Goal: Navigation & Orientation: Understand site structure

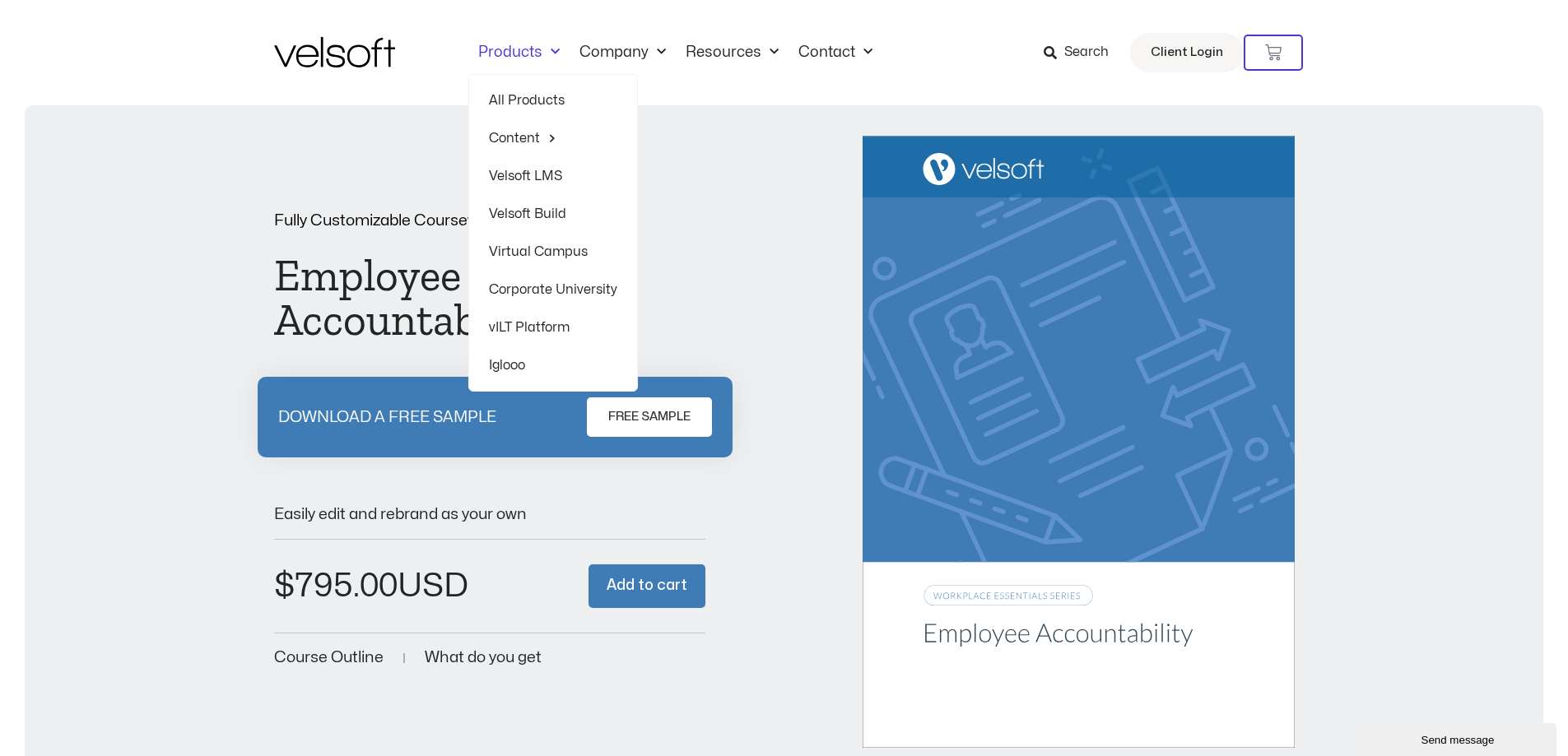
click at [543, 49] on span "Menu" at bounding box center [551, 52] width 18 height 27
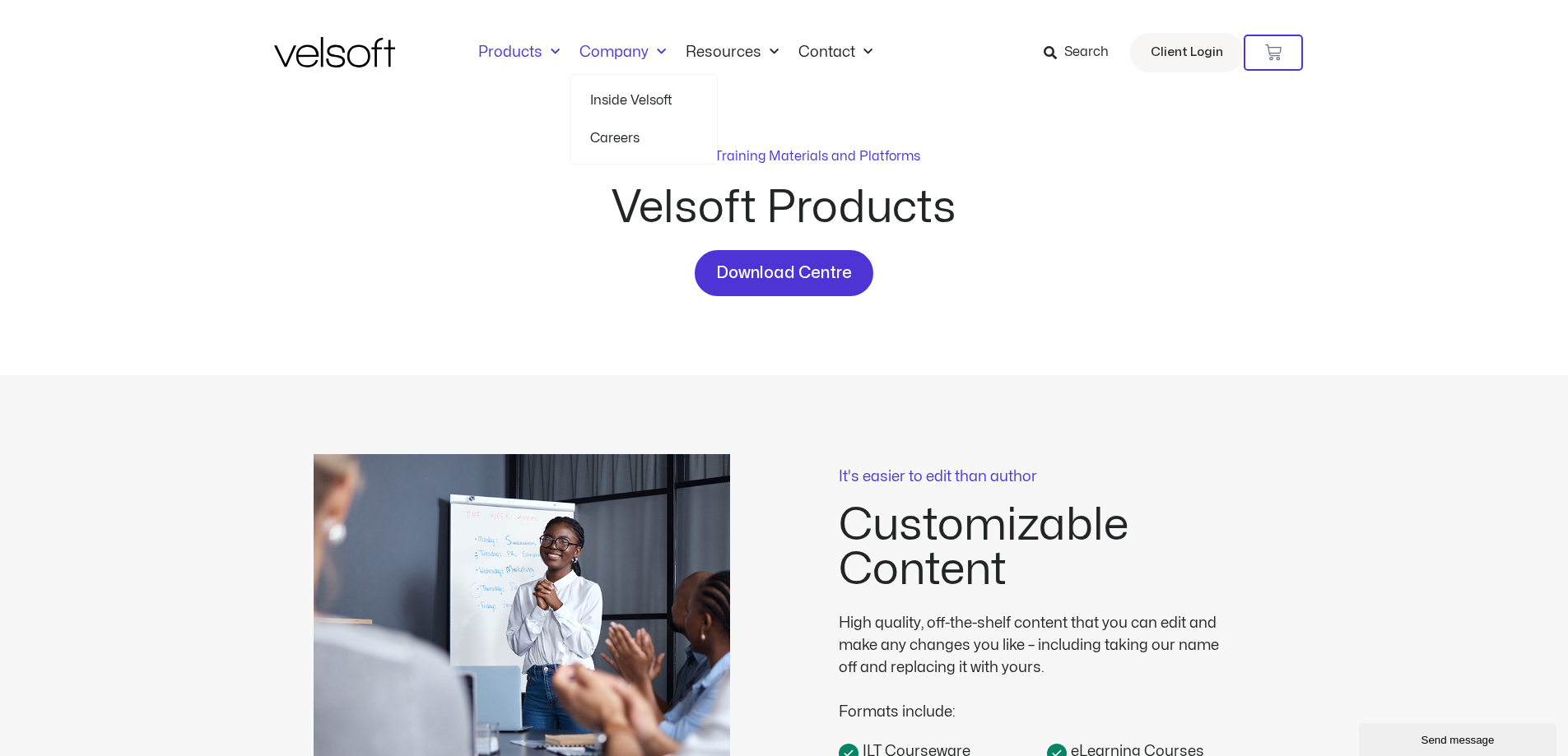
click at [645, 95] on link "Inside Velsoft" at bounding box center [643, 100] width 107 height 38
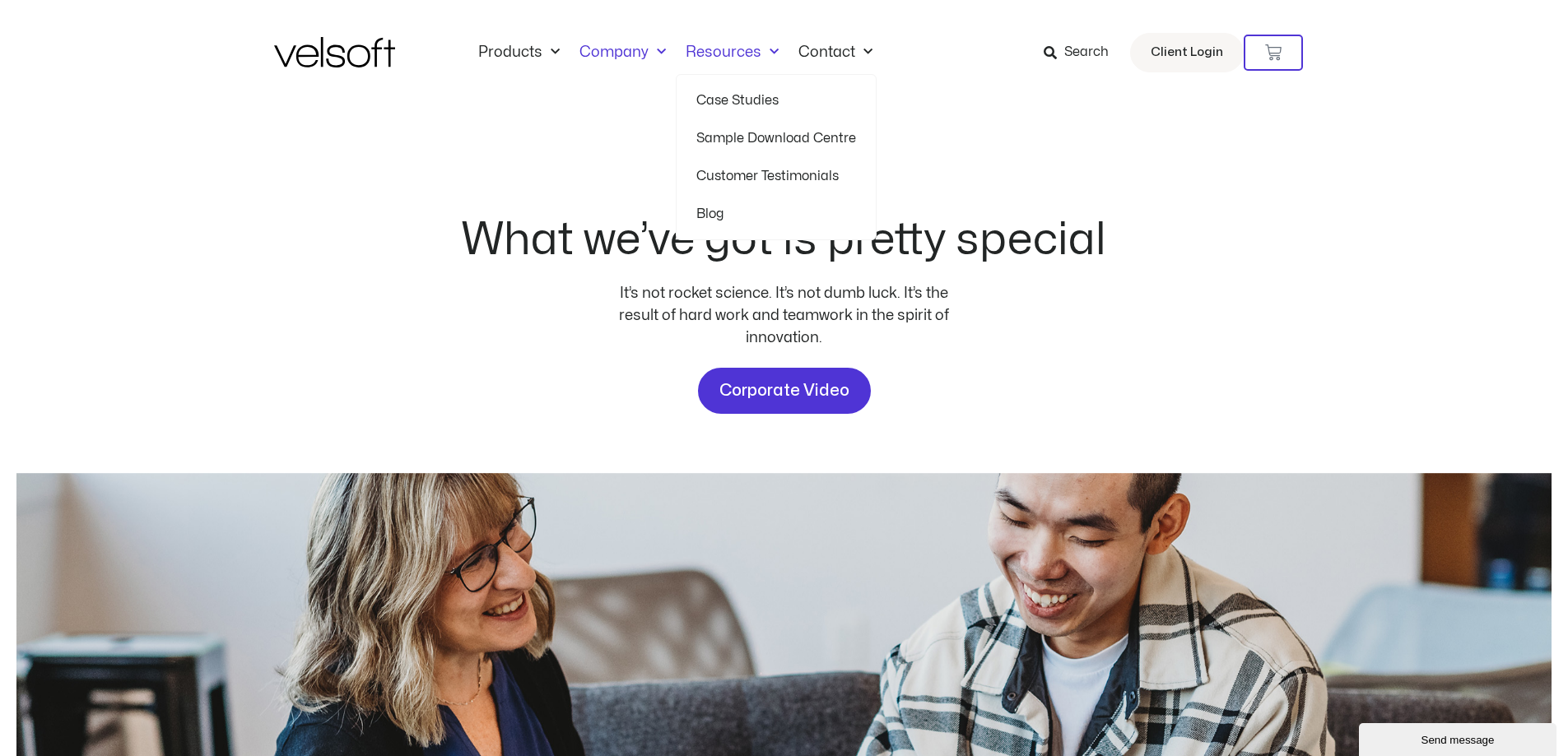
click at [770, 49] on span "Menu" at bounding box center [771, 52] width 18 height 27
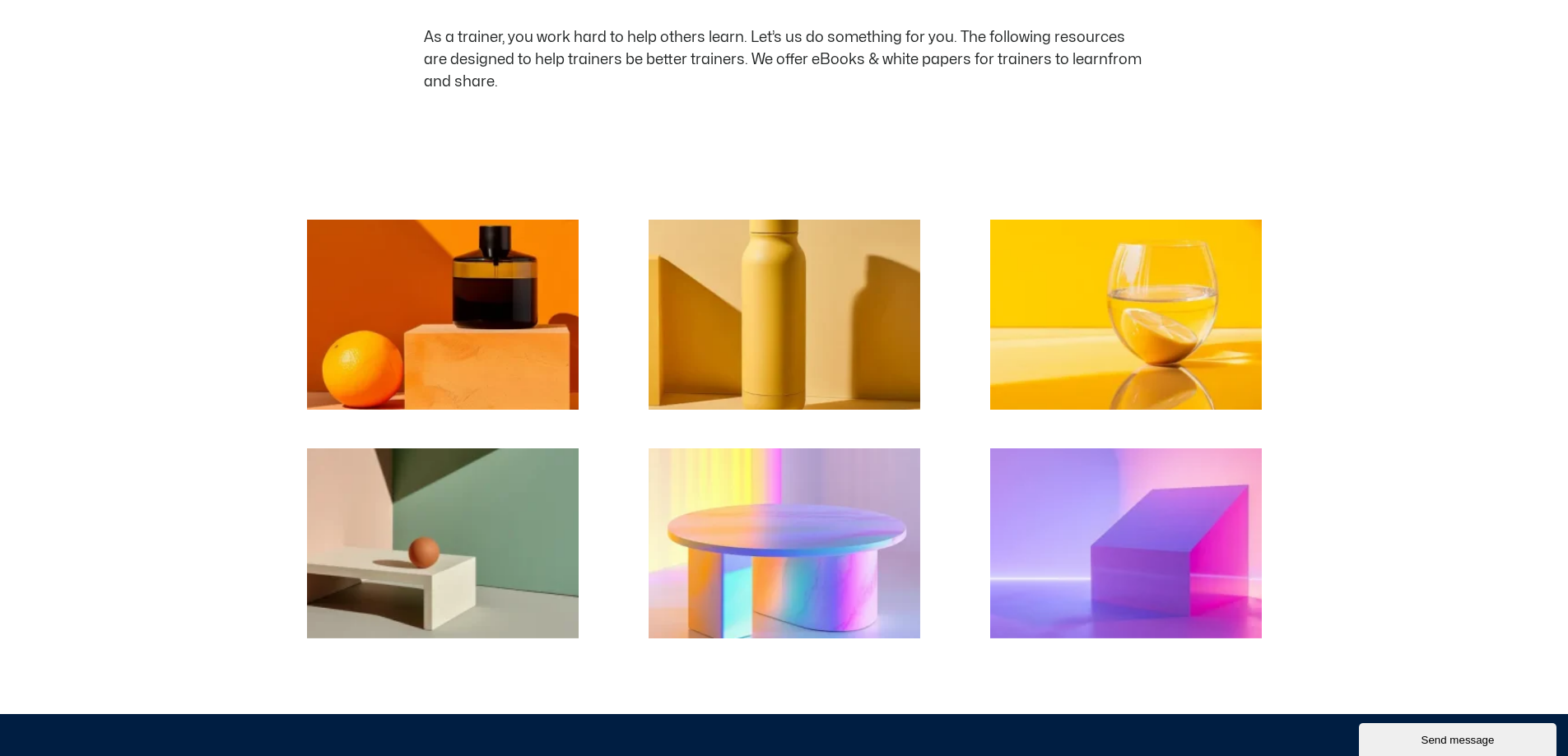
scroll to position [247, 0]
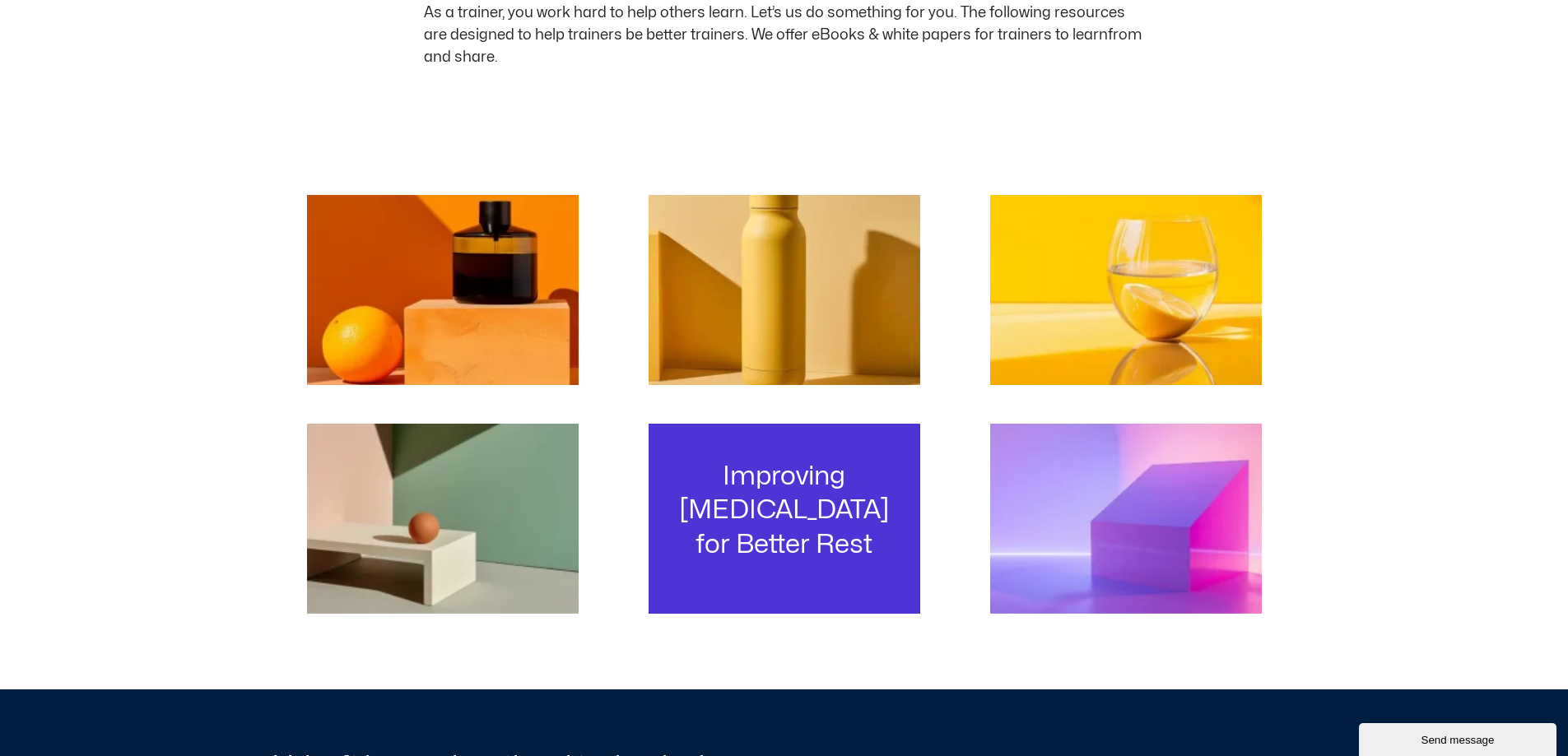
click at [819, 472] on h3 "Improving Sleep Hygiene for Better Rest" at bounding box center [784, 510] width 247 height 103
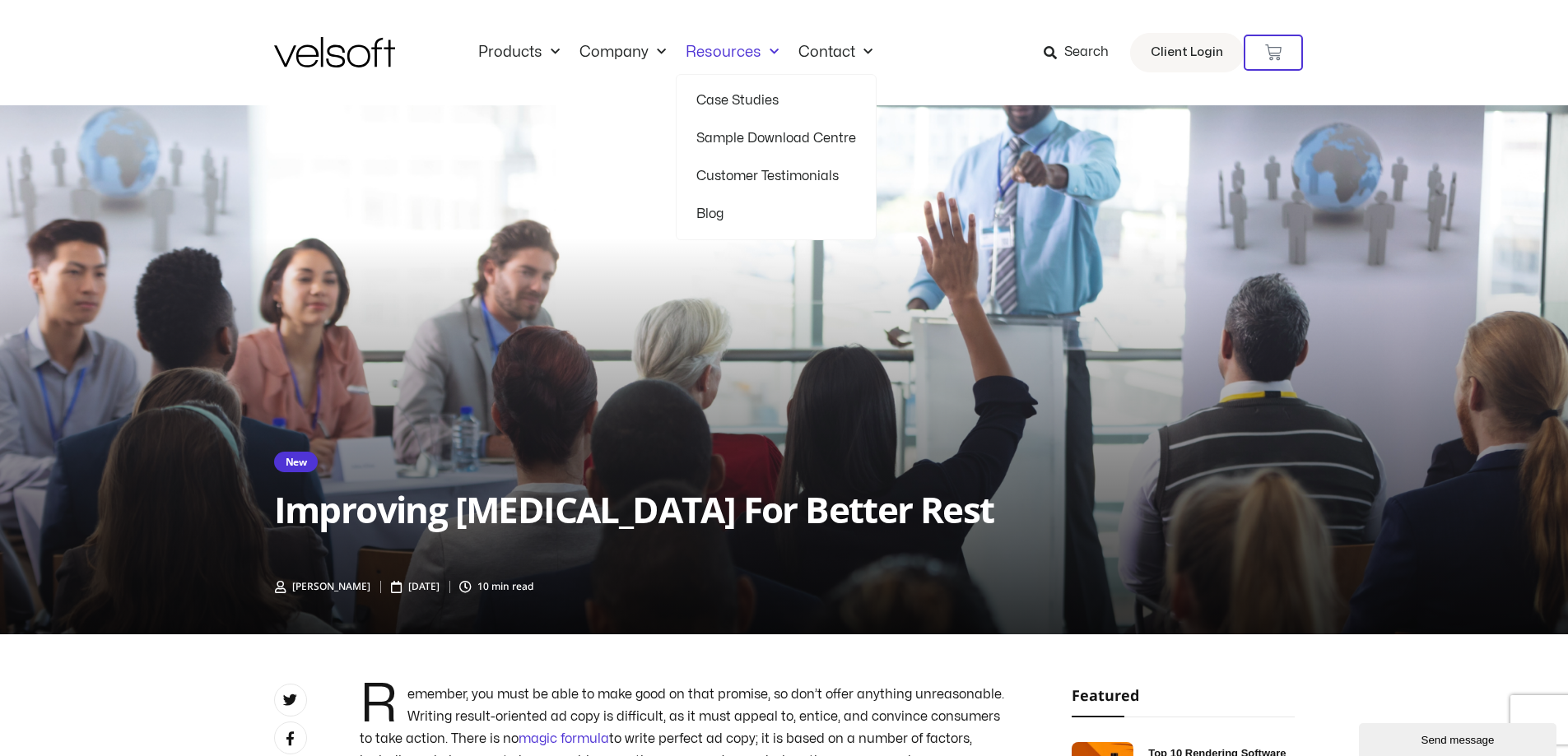
click at [737, 94] on link "Case Studies" at bounding box center [776, 100] width 160 height 38
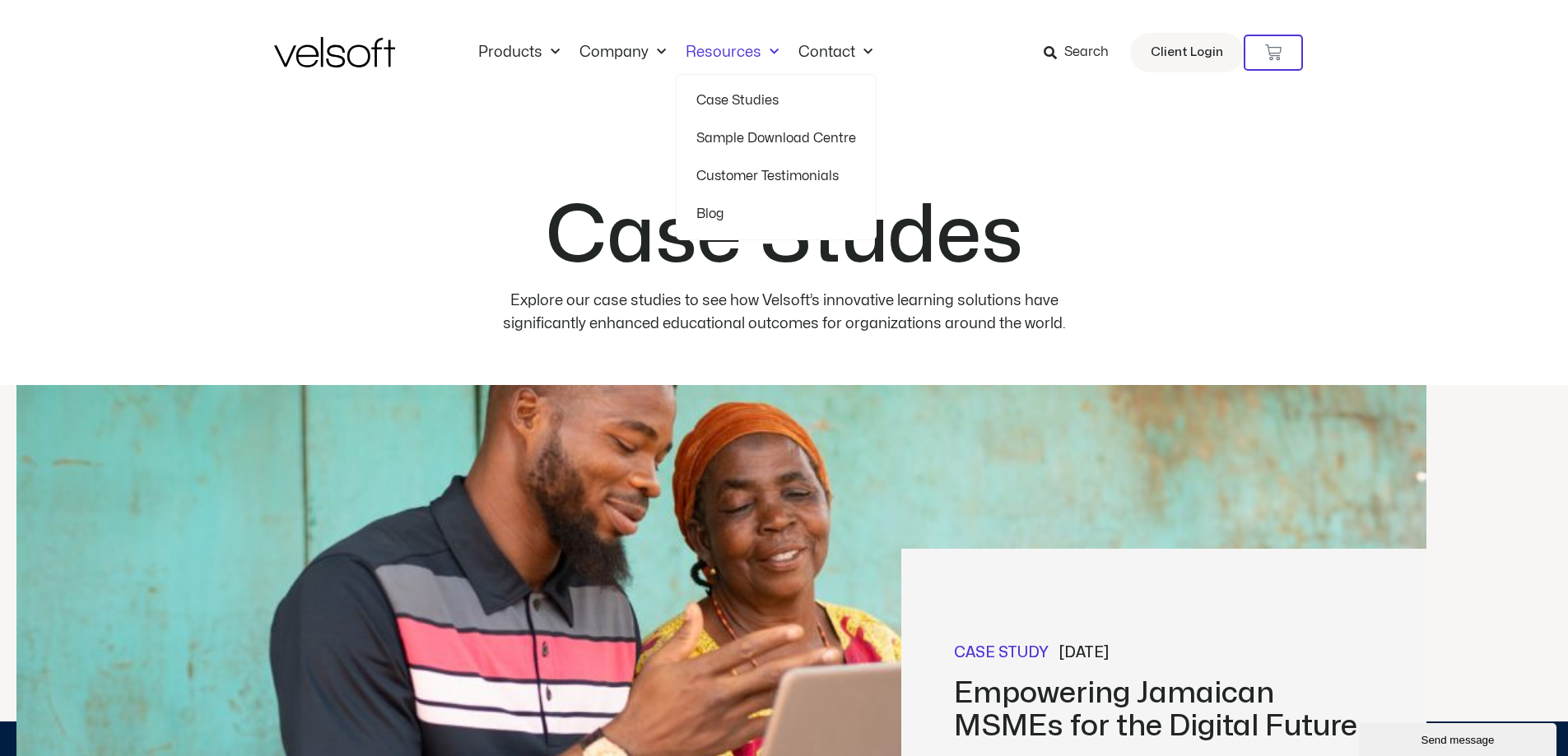
click at [772, 132] on link "Sample Download Centre" at bounding box center [776, 138] width 160 height 38
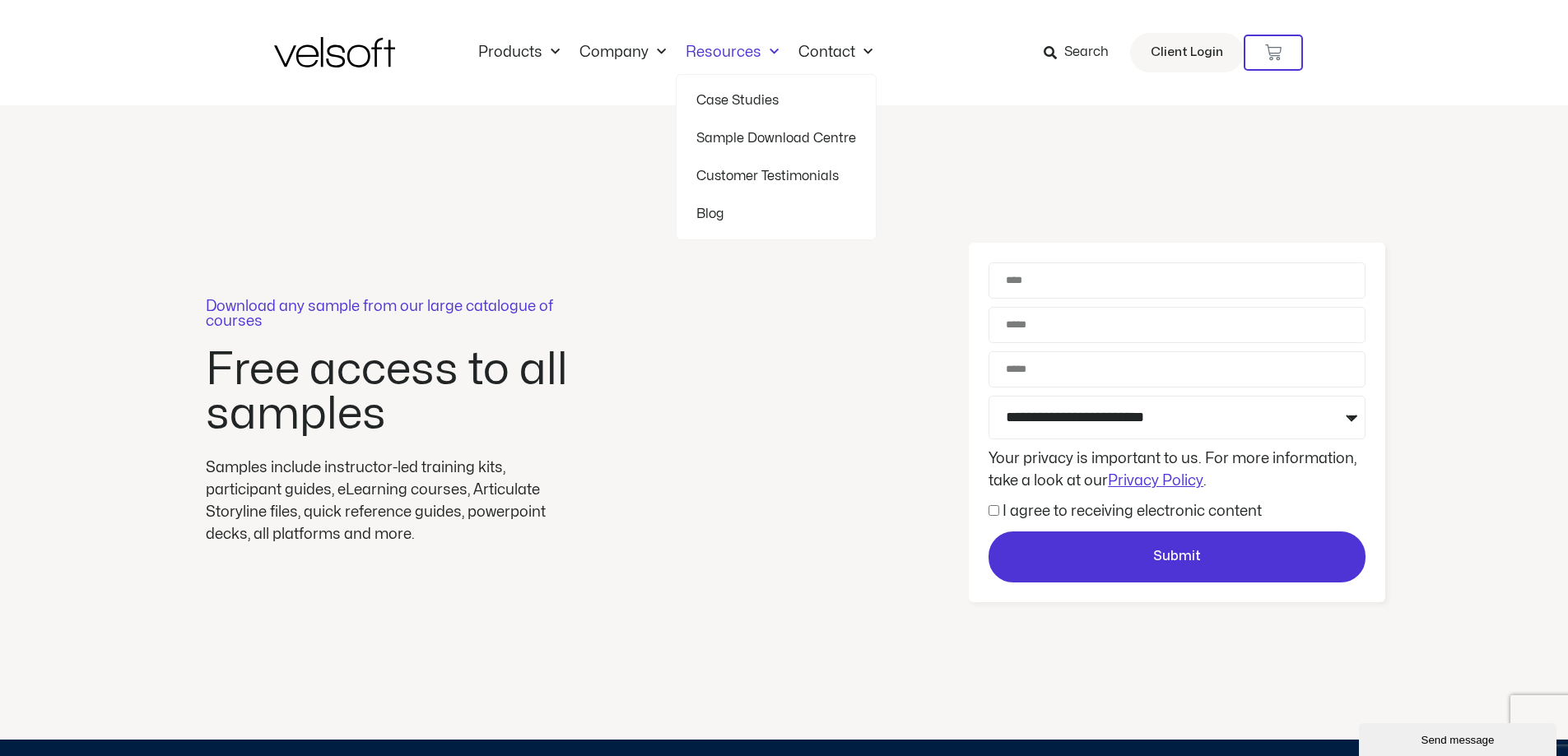
click at [741, 172] on link "Customer Testimonials" at bounding box center [776, 176] width 160 height 38
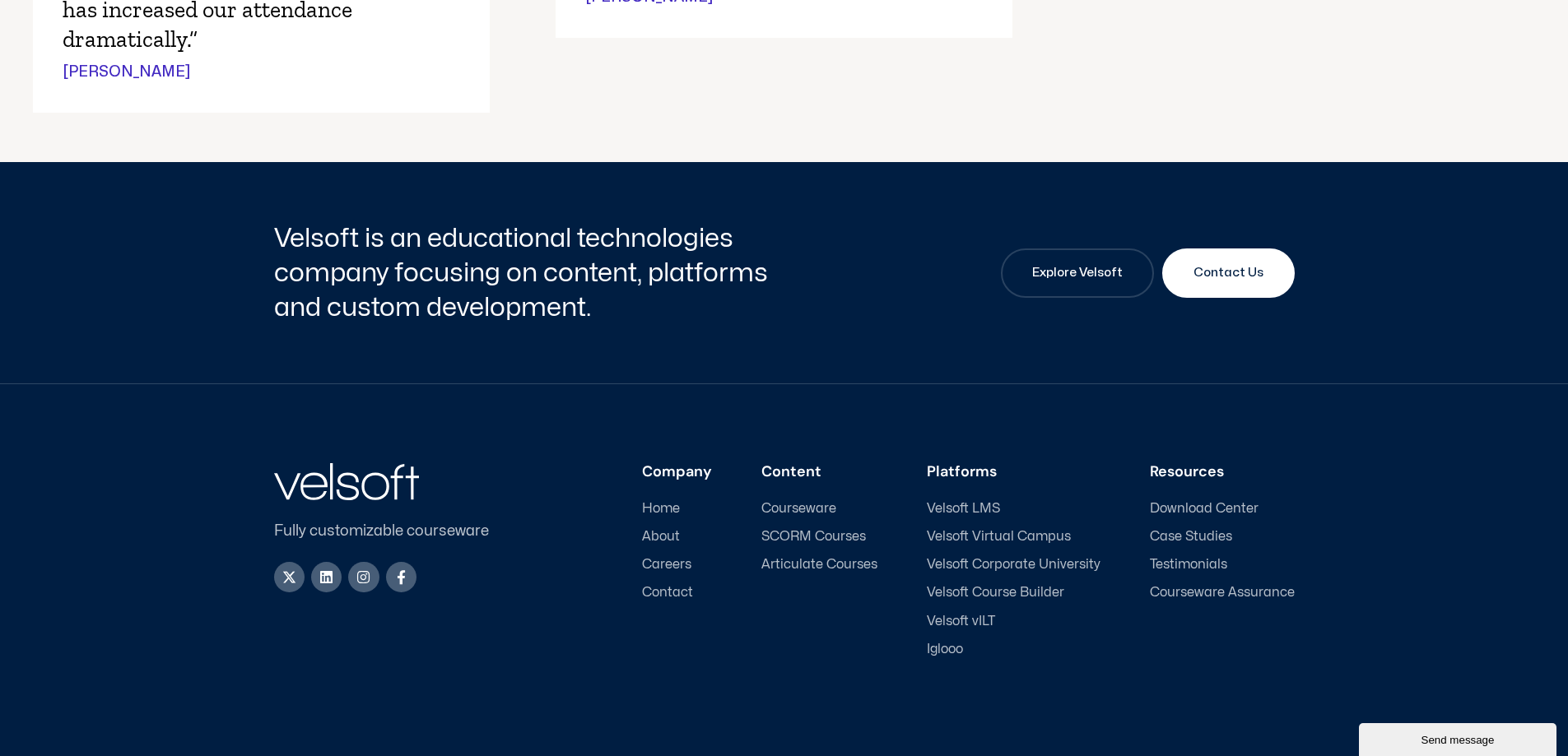
scroll to position [1482, 0]
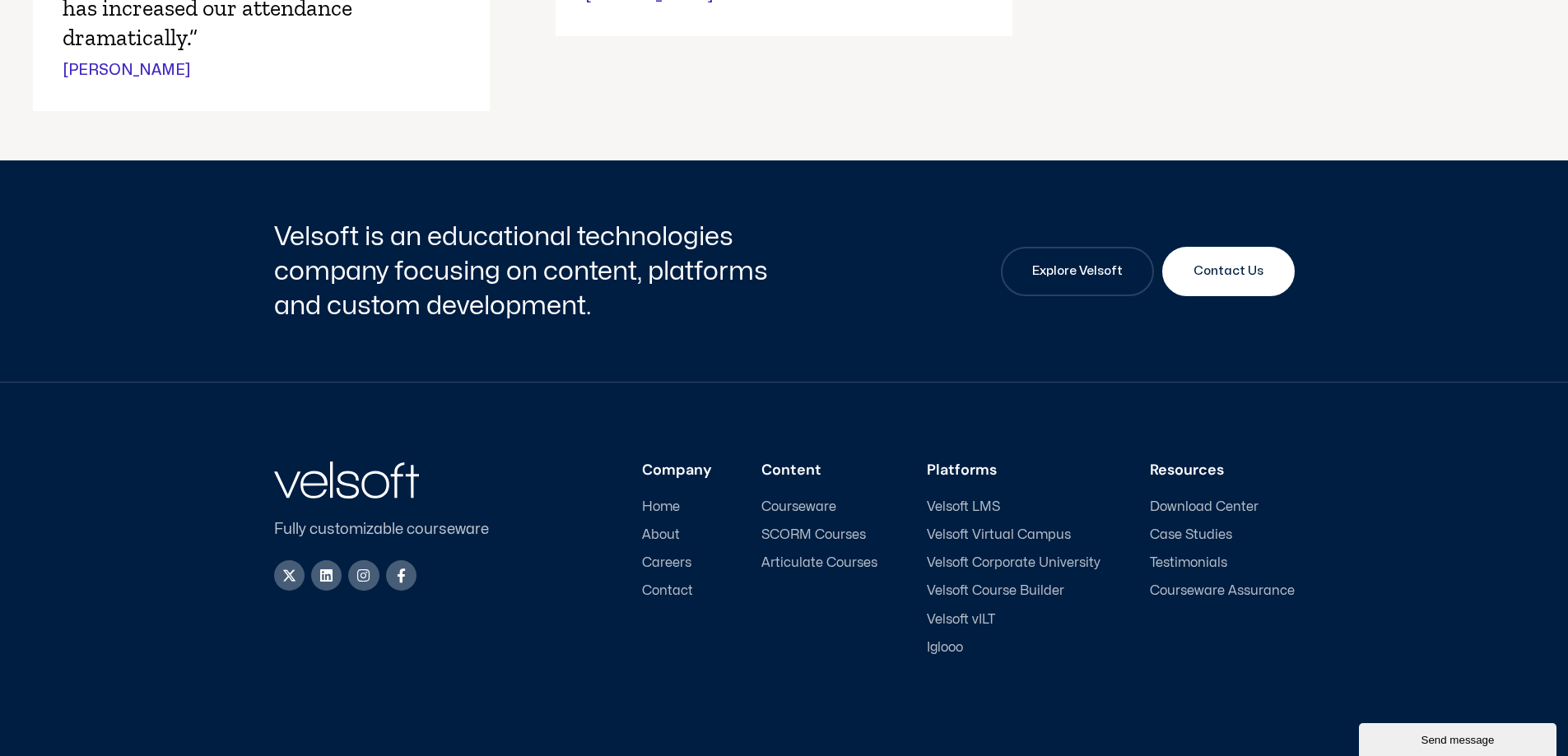
click at [983, 504] on span "Velsoft LMS" at bounding box center [963, 508] width 74 height 16
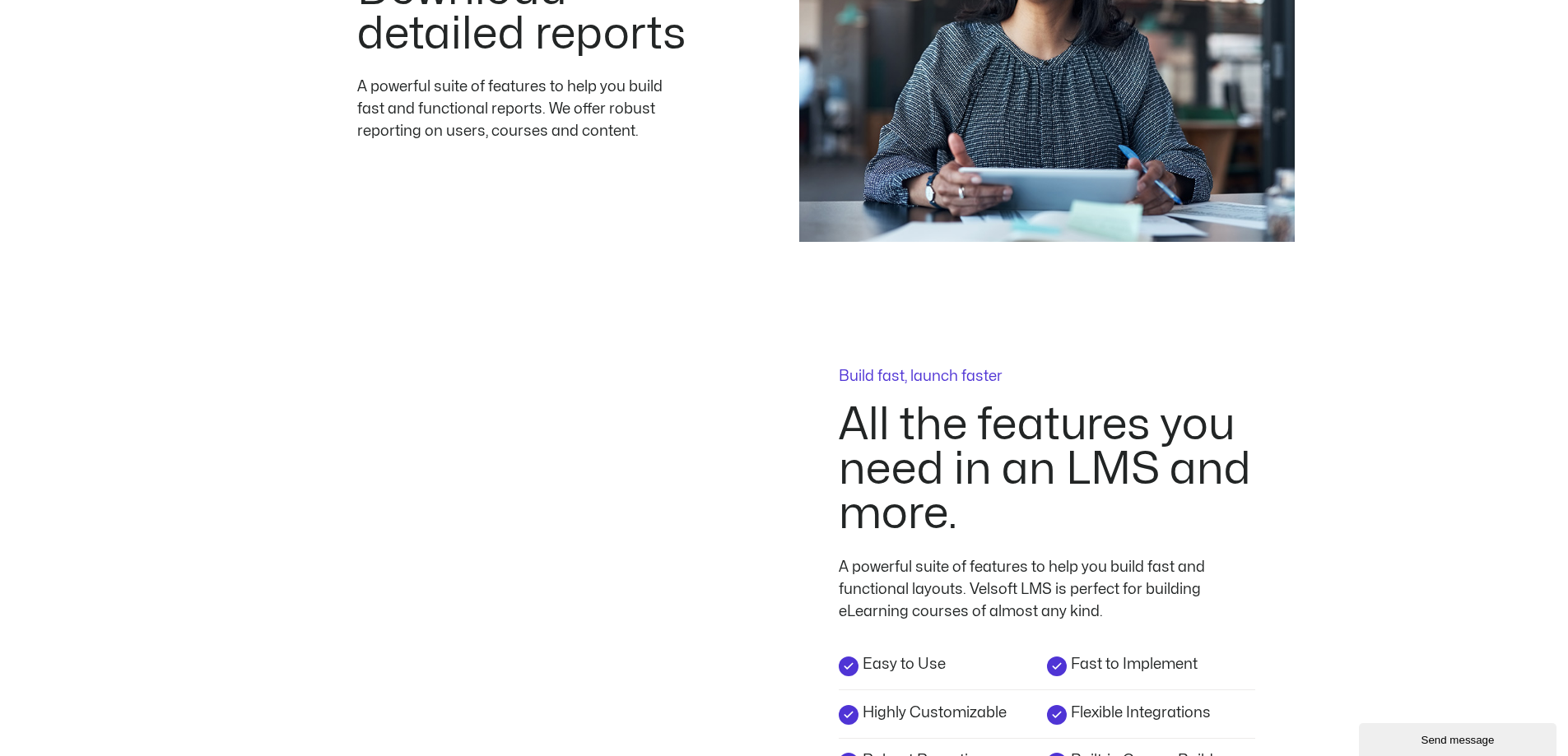
scroll to position [2798, 0]
